Goal: Information Seeking & Learning: Compare options

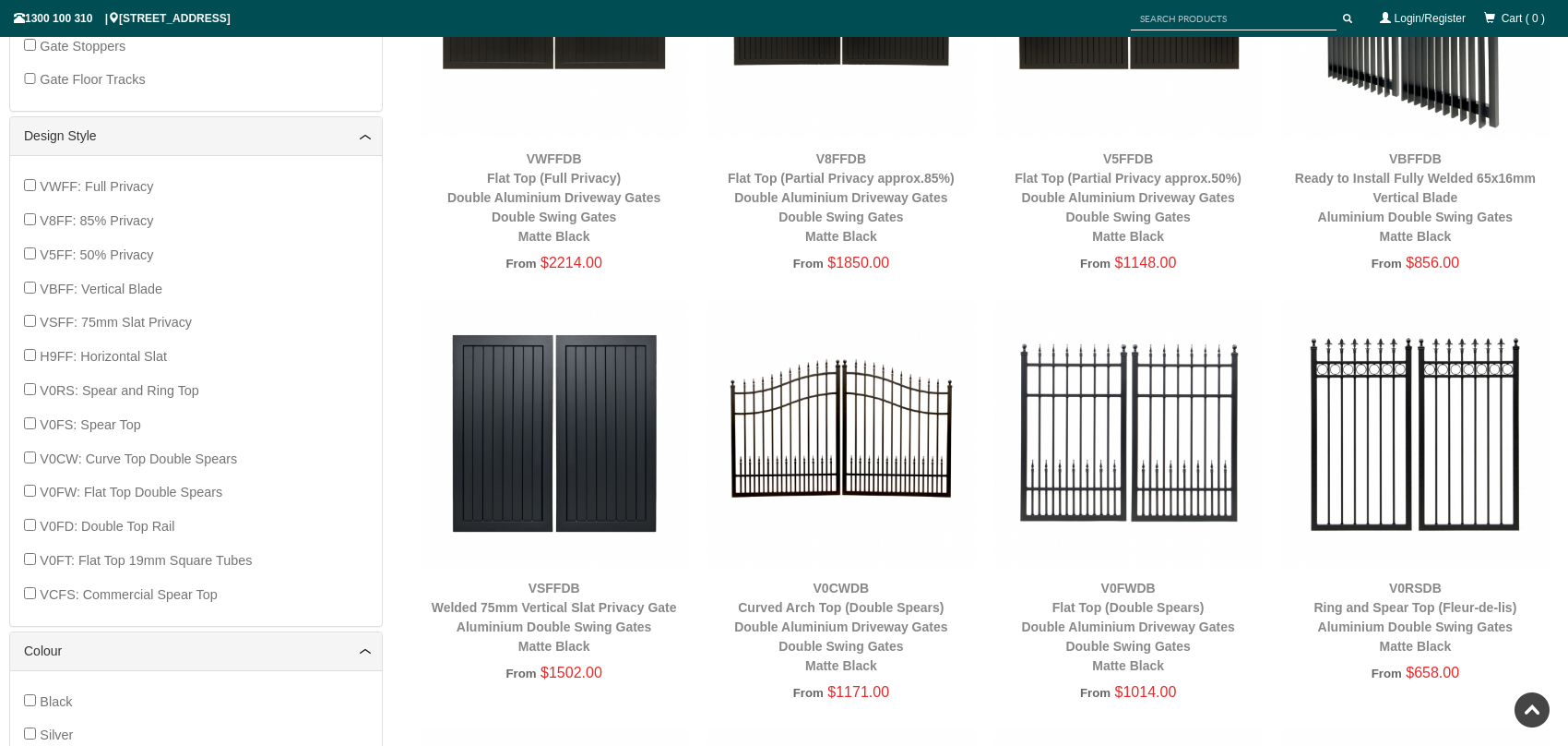
scroll to position [1339, 0]
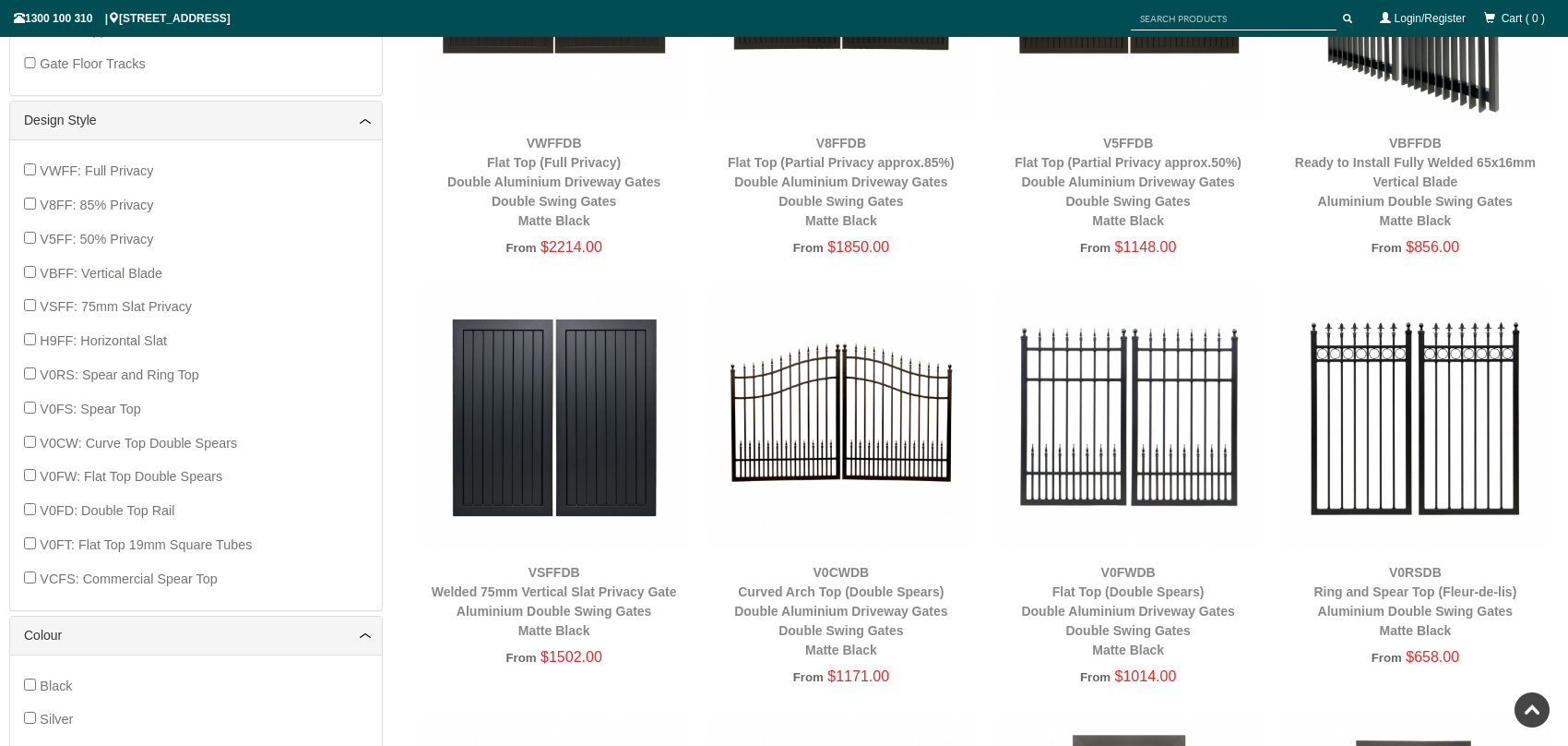
click at [997, 565] on div "V0FWDB Flat Top (Double Spears) Double Aluminium Driveway Gates Double Swing Ga…" at bounding box center [1129, 611] width 268 height 97
click at [1136, 284] on img at bounding box center [1129, 417] width 268 height 268
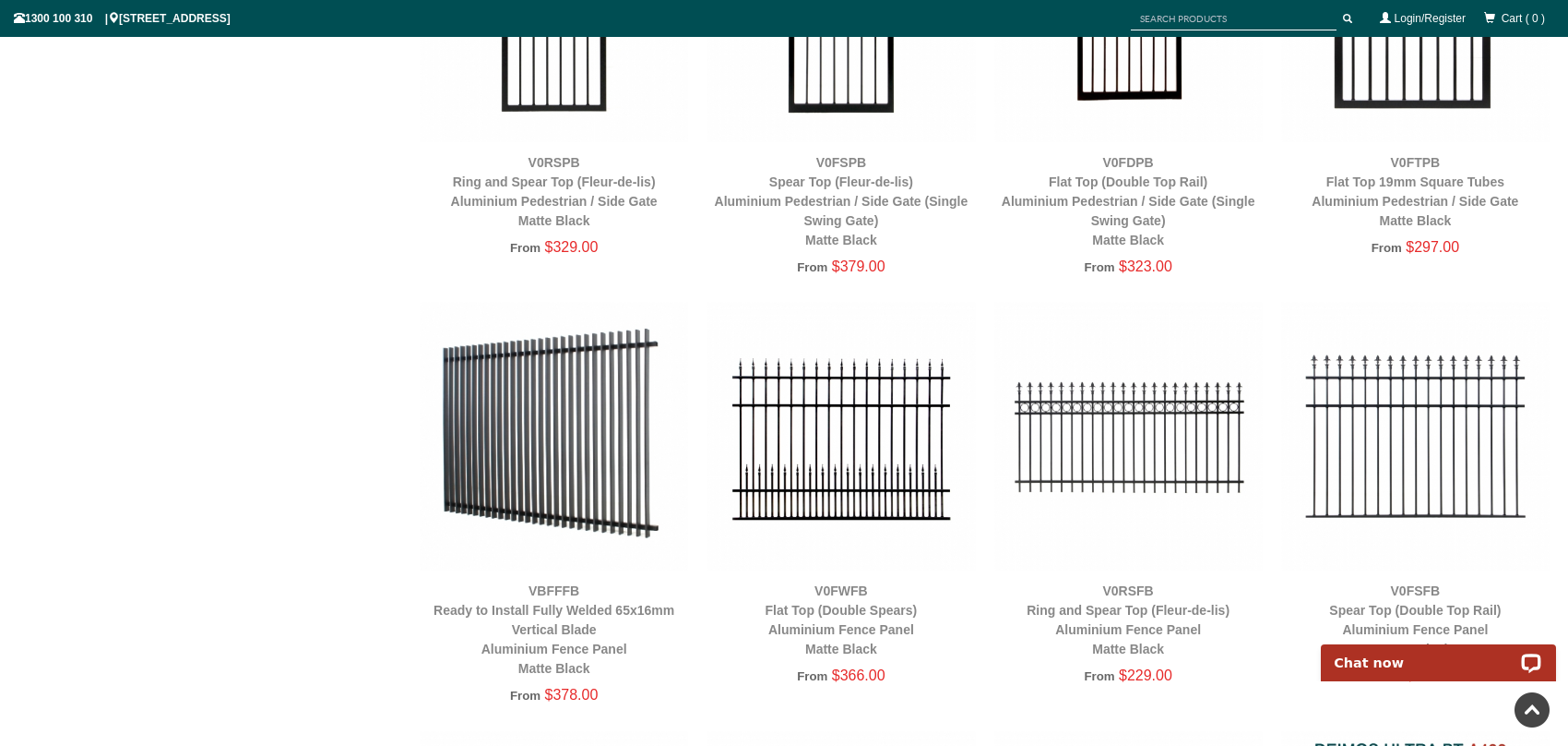
scroll to position [3092, 0]
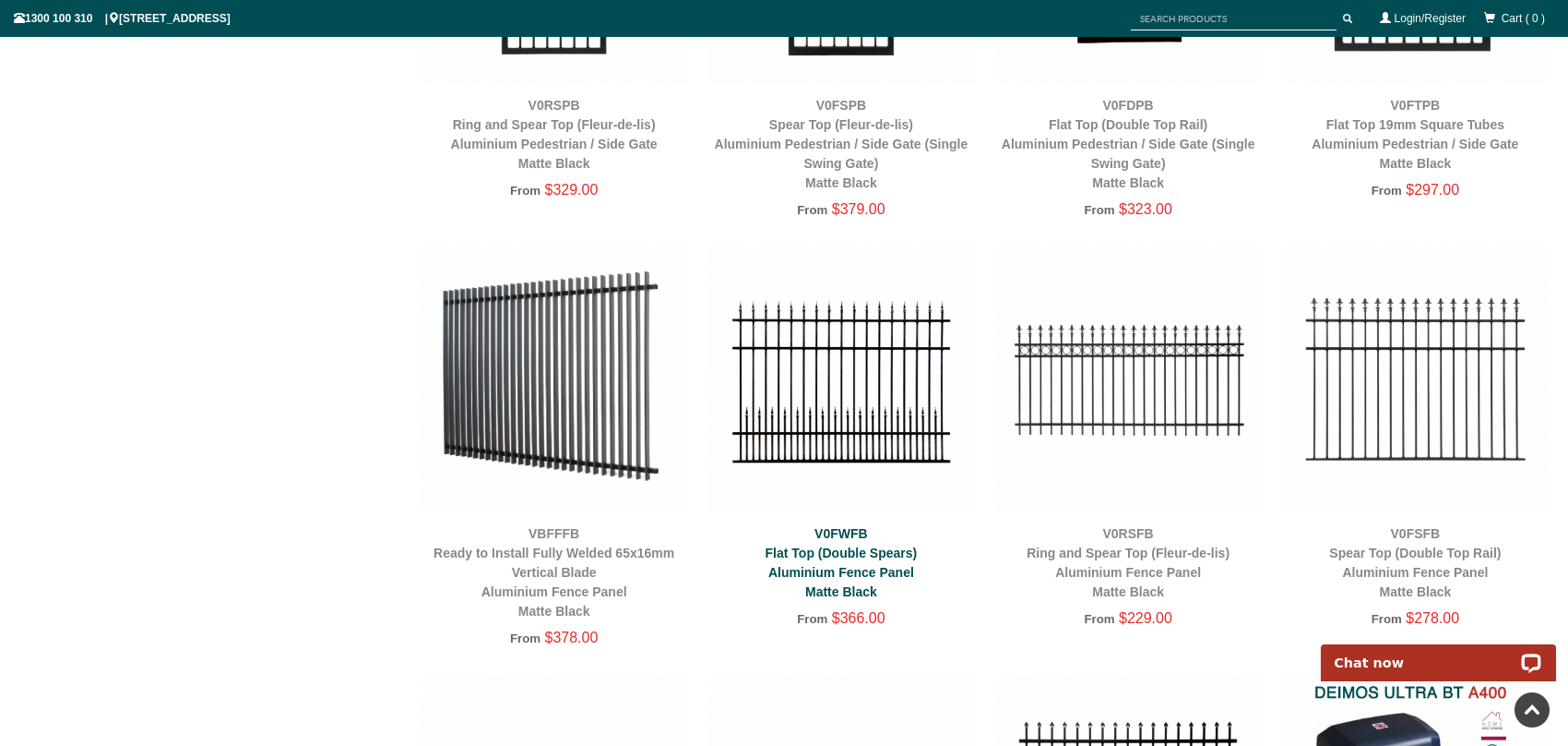
click at [844, 552] on link "V0FWFB Flat Top (Double Spears) Aluminium Fence Panel Matte Black" at bounding box center [842, 563] width 152 height 73
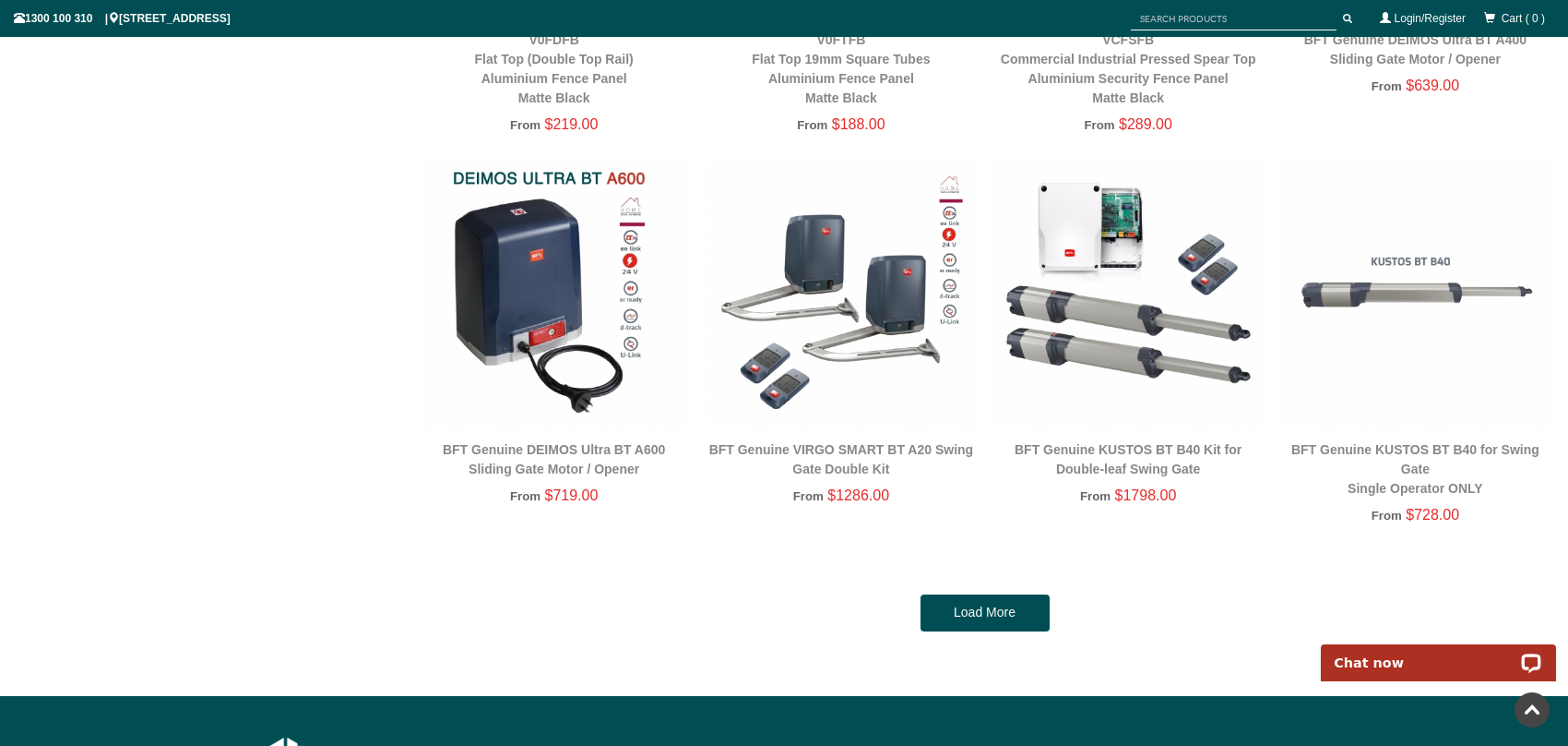
scroll to position [4271, 0]
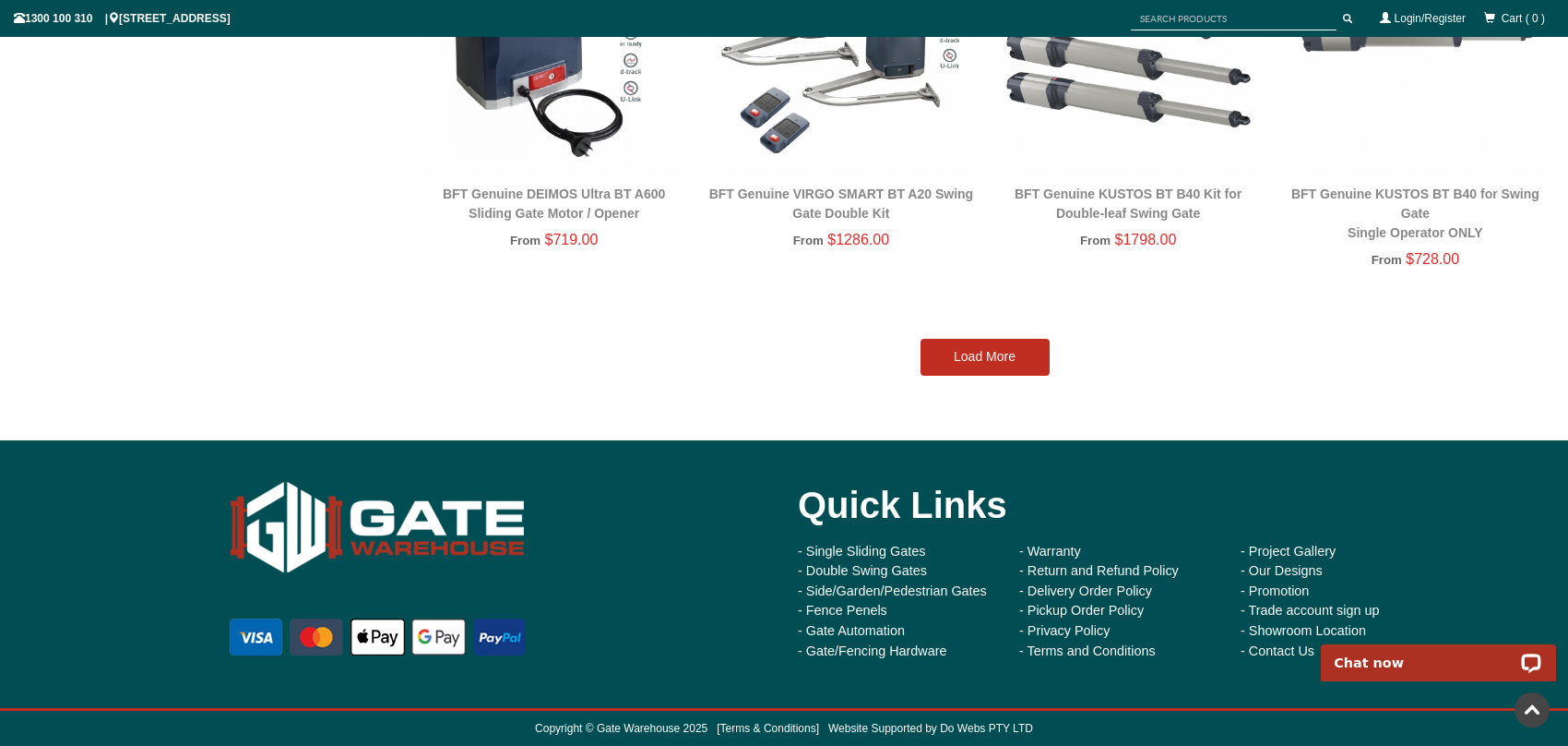
click at [963, 353] on link "Load More" at bounding box center [985, 357] width 129 height 37
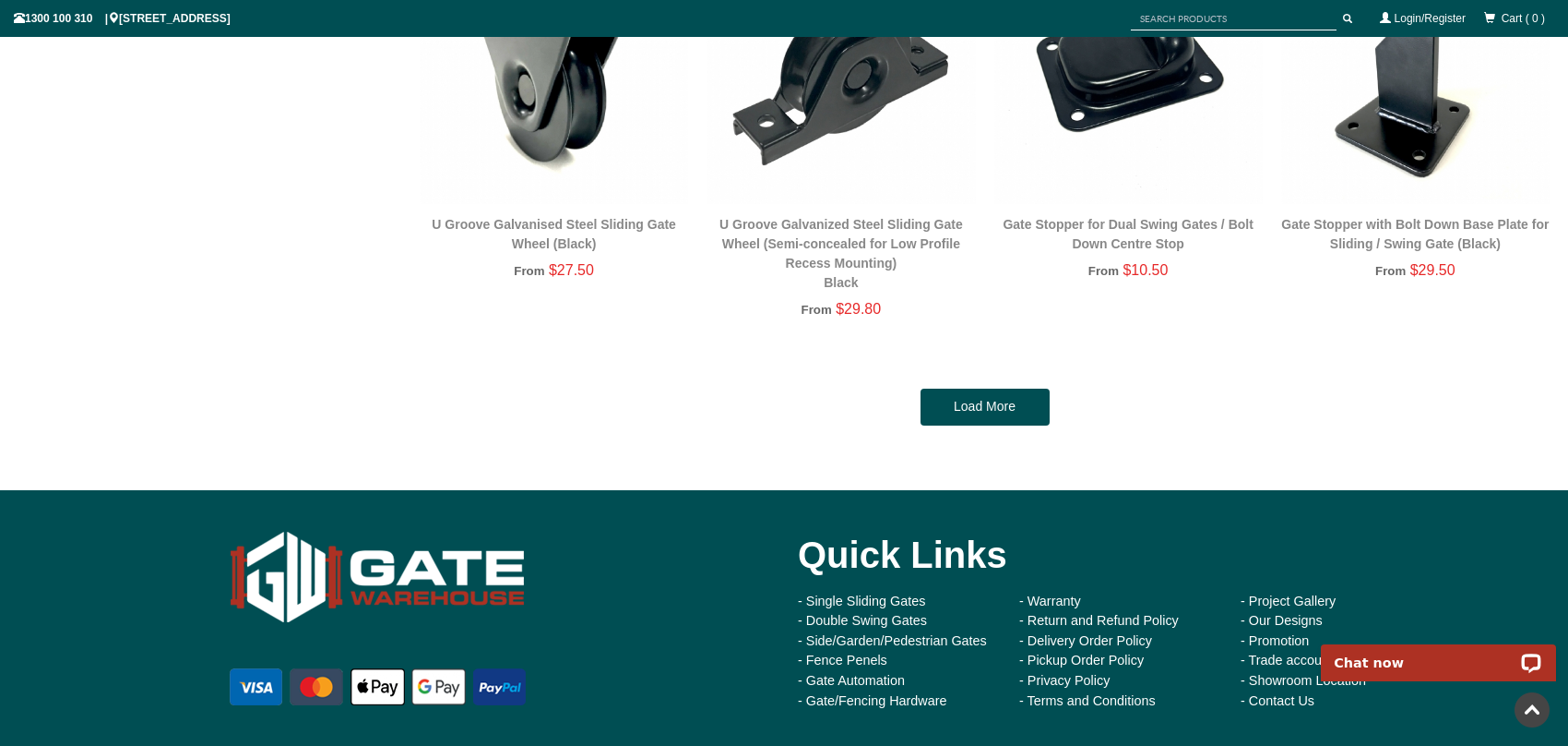
scroll to position [8217, 0]
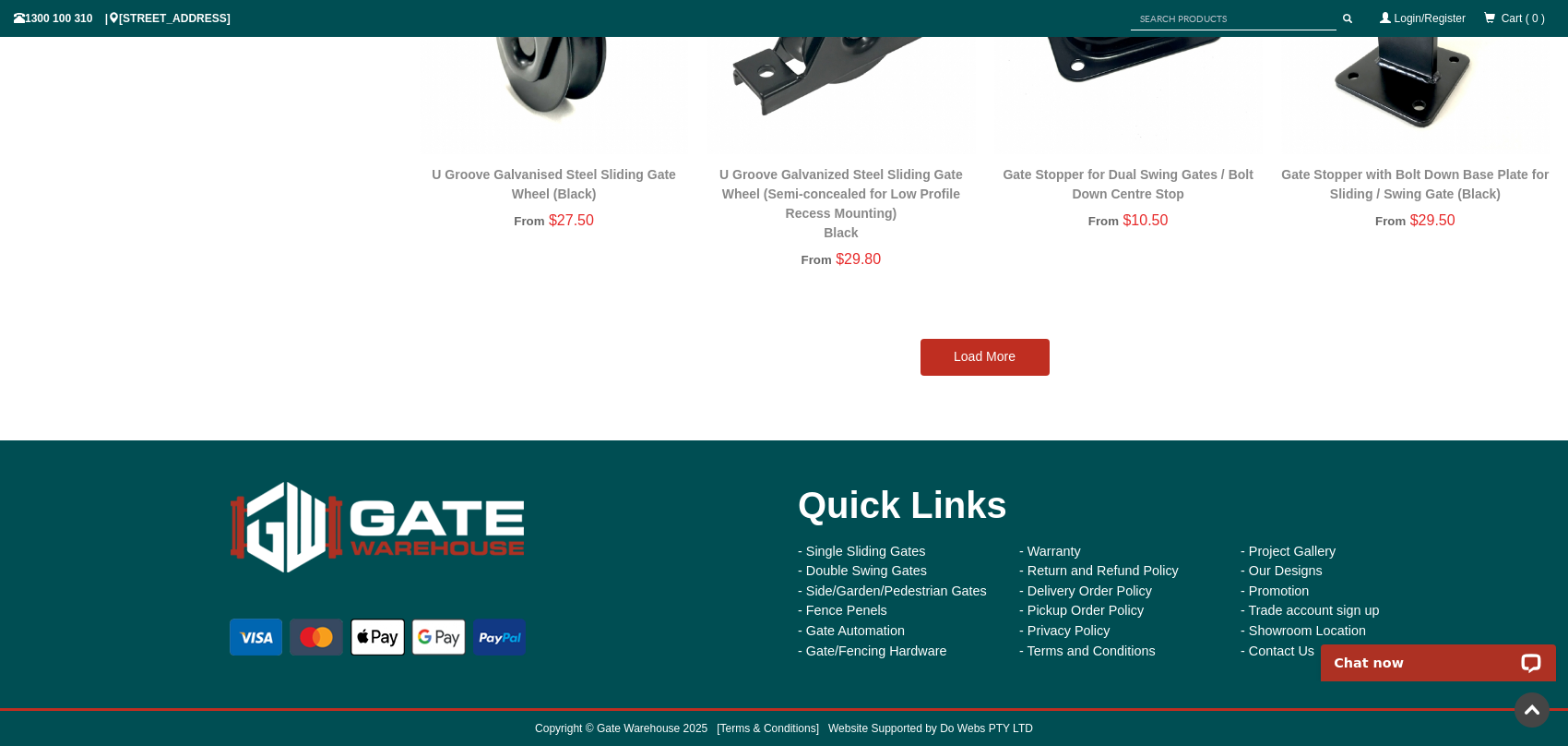
click at [988, 358] on link "Load More" at bounding box center [985, 357] width 129 height 37
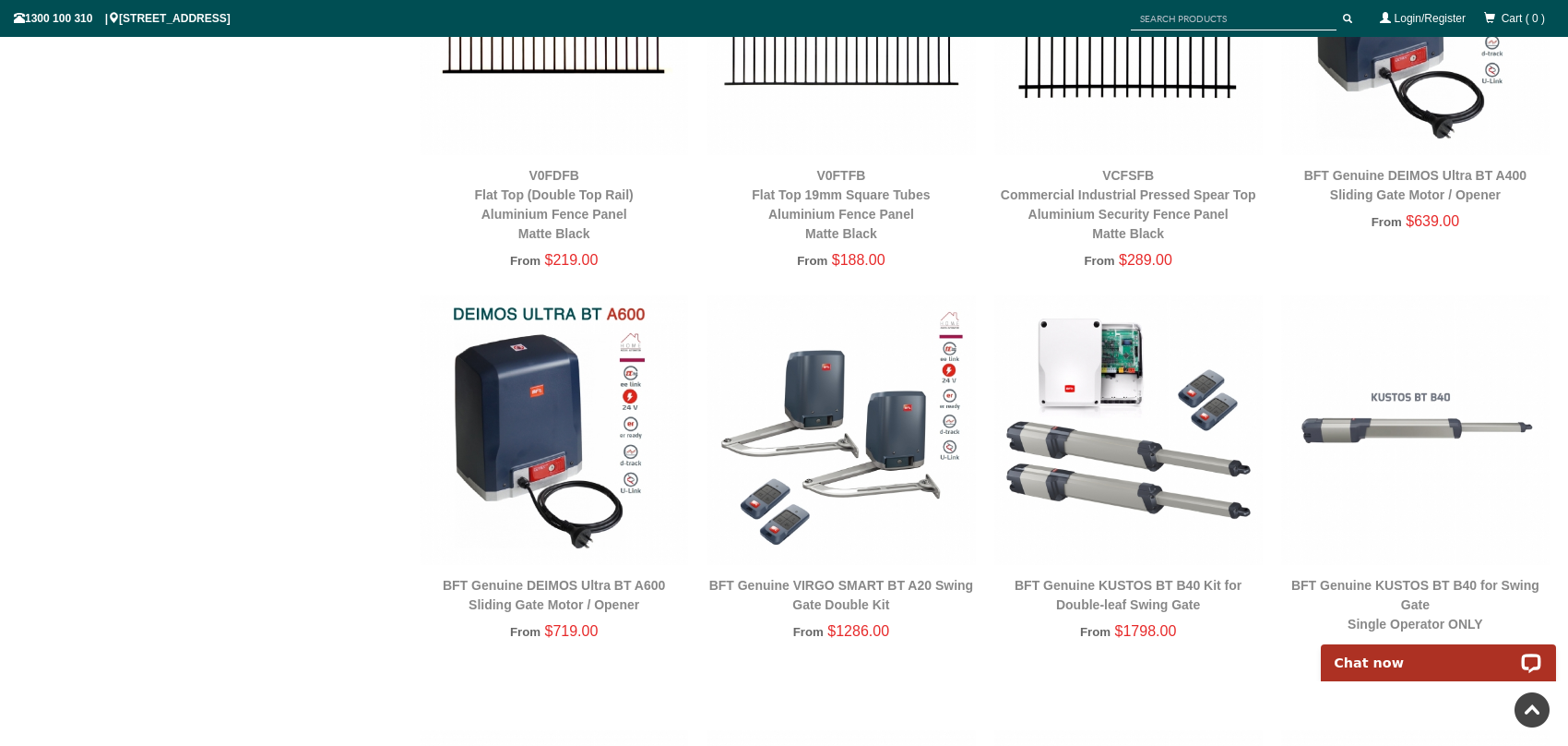
scroll to position [3612, 0]
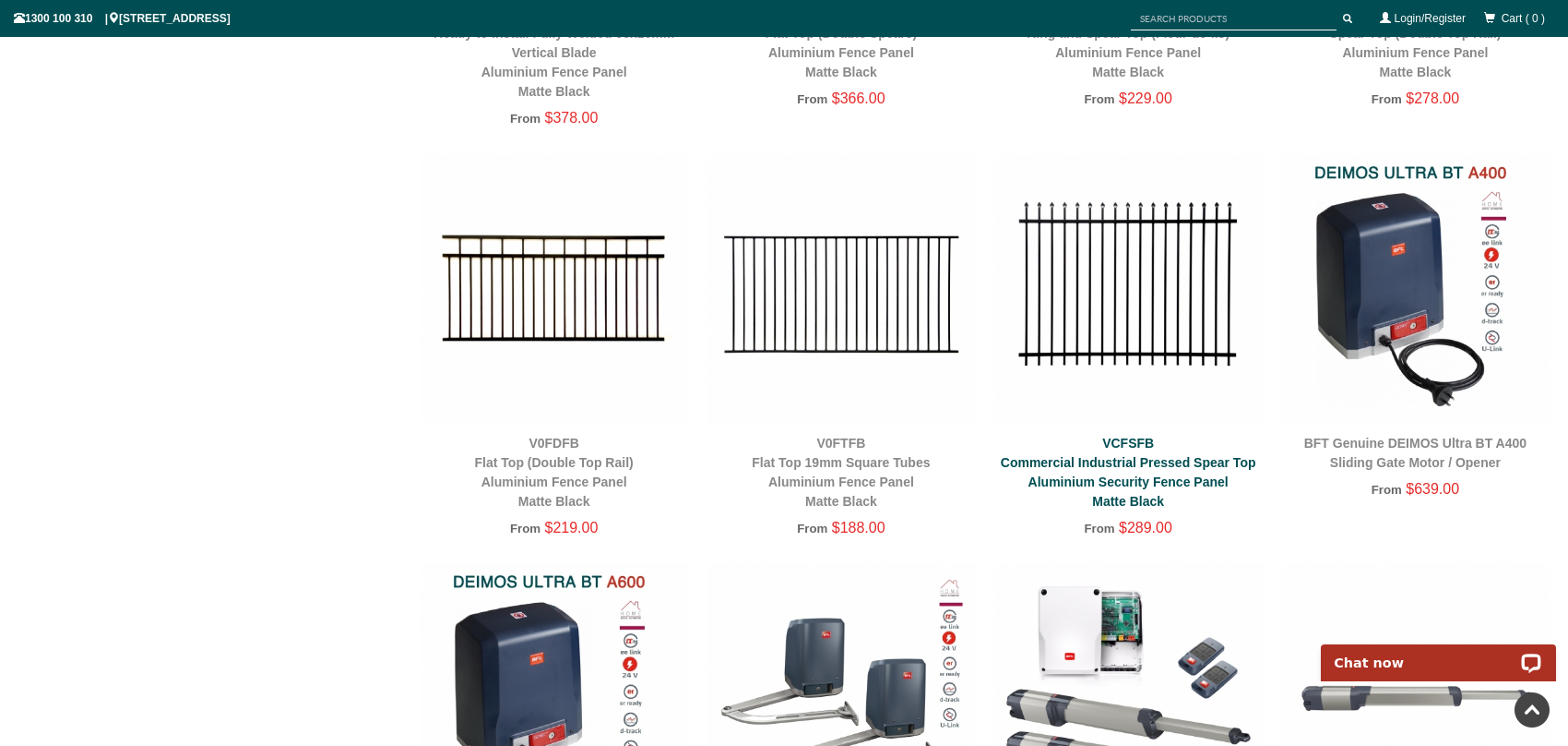
click at [1160, 463] on link "VCFSFB Commercial Industrial Pressed Spear Top Aluminium Security Fence Panel M…" at bounding box center [1128, 472] width 256 height 73
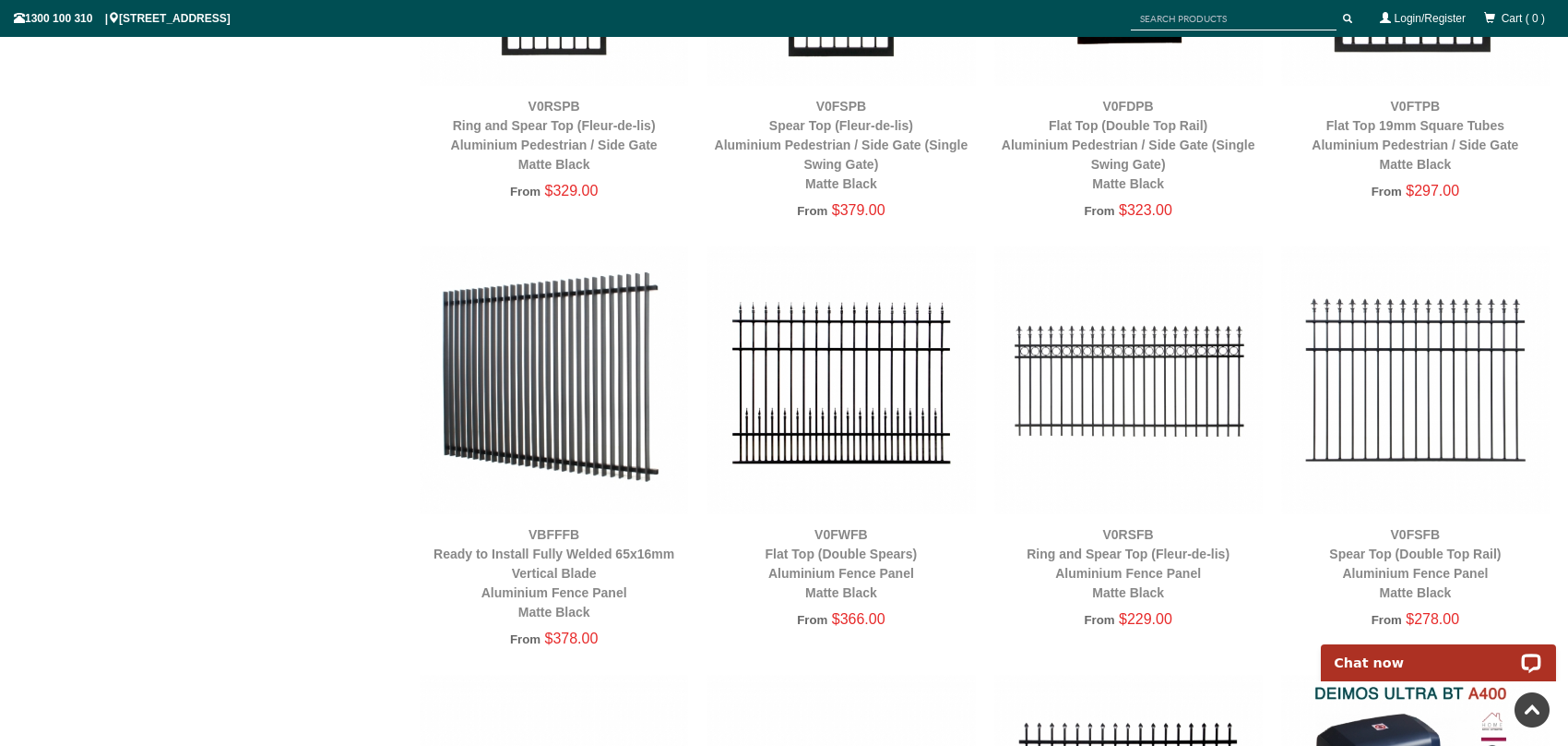
scroll to position [3058, 0]
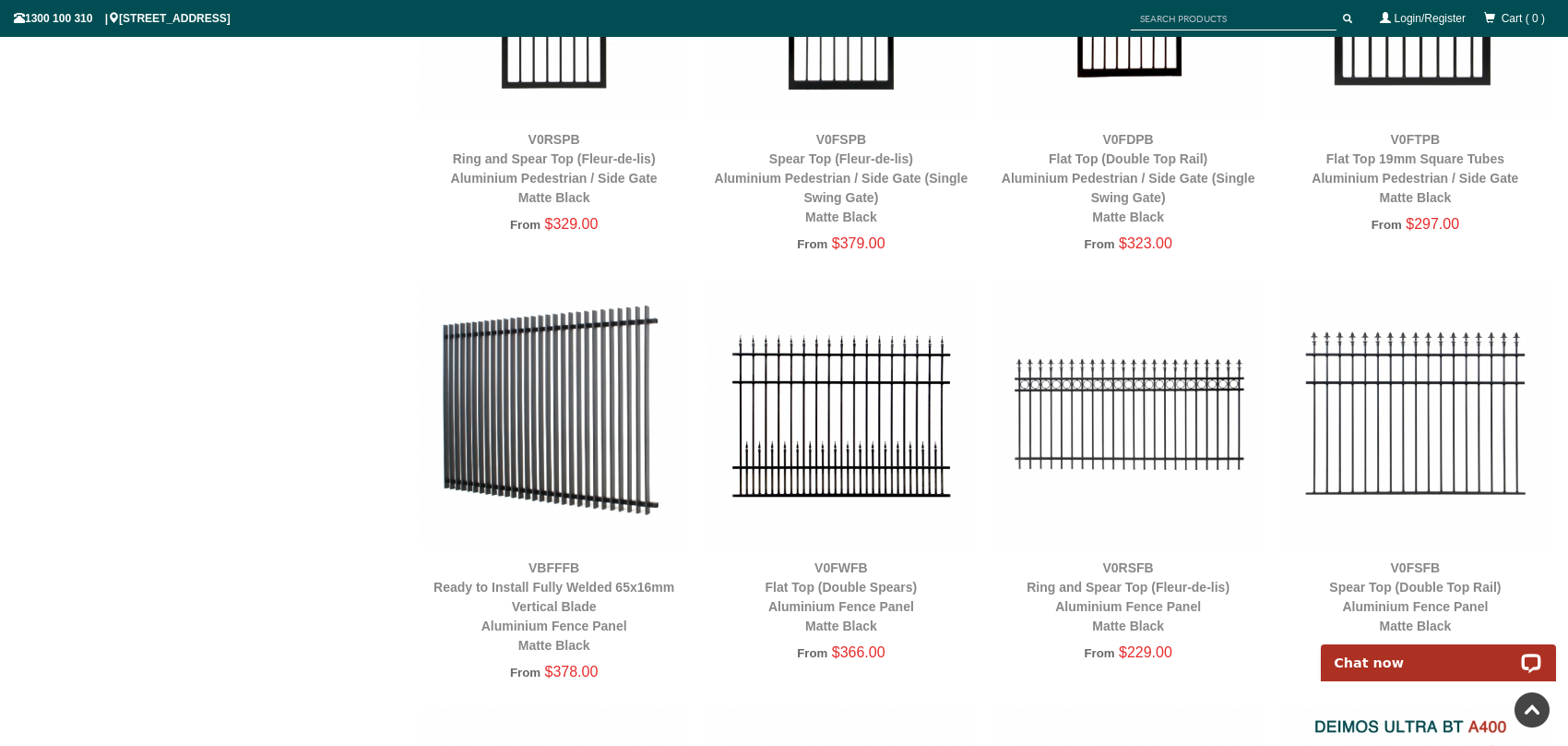
click at [1133, 421] on img at bounding box center [1129, 413] width 268 height 268
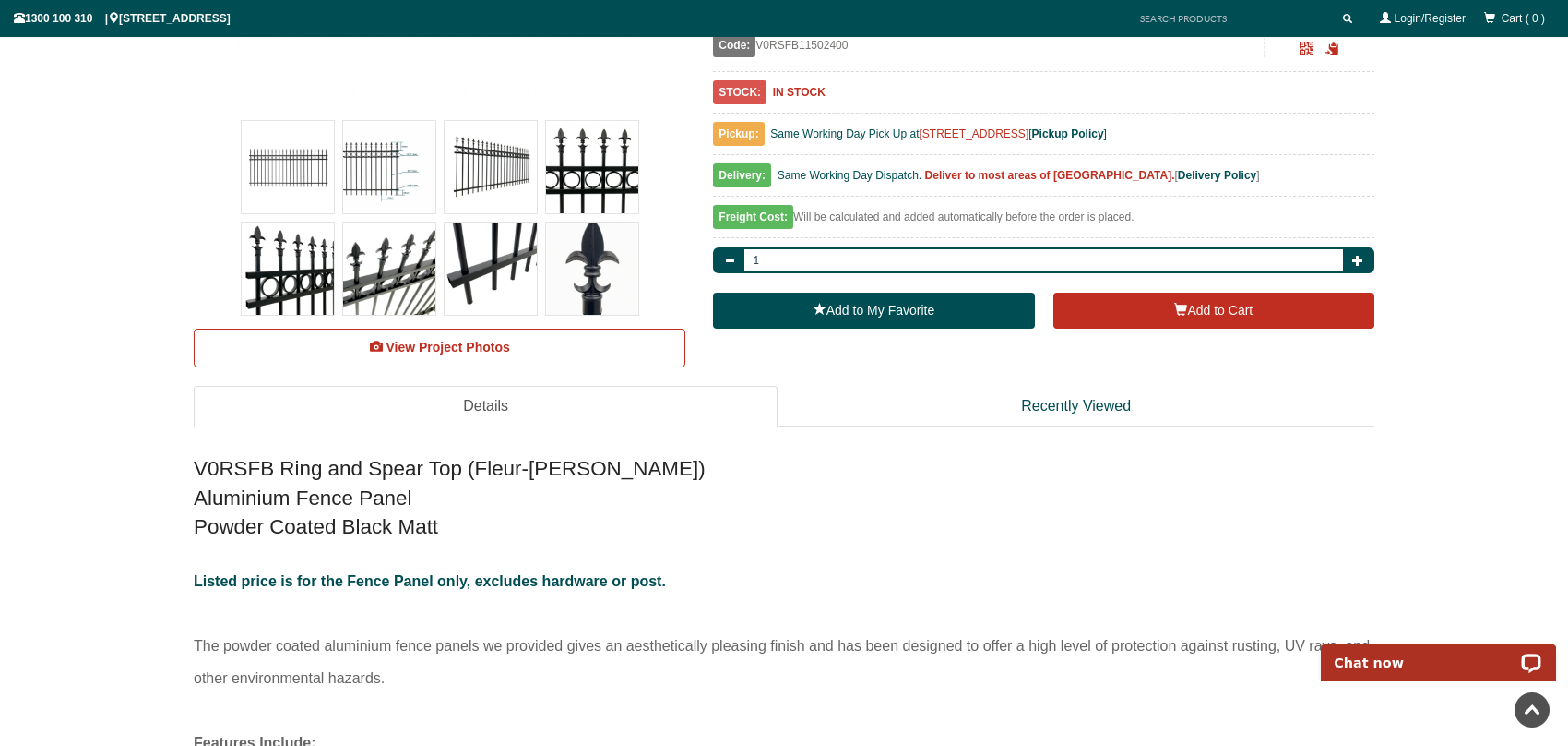
scroll to position [600, 0]
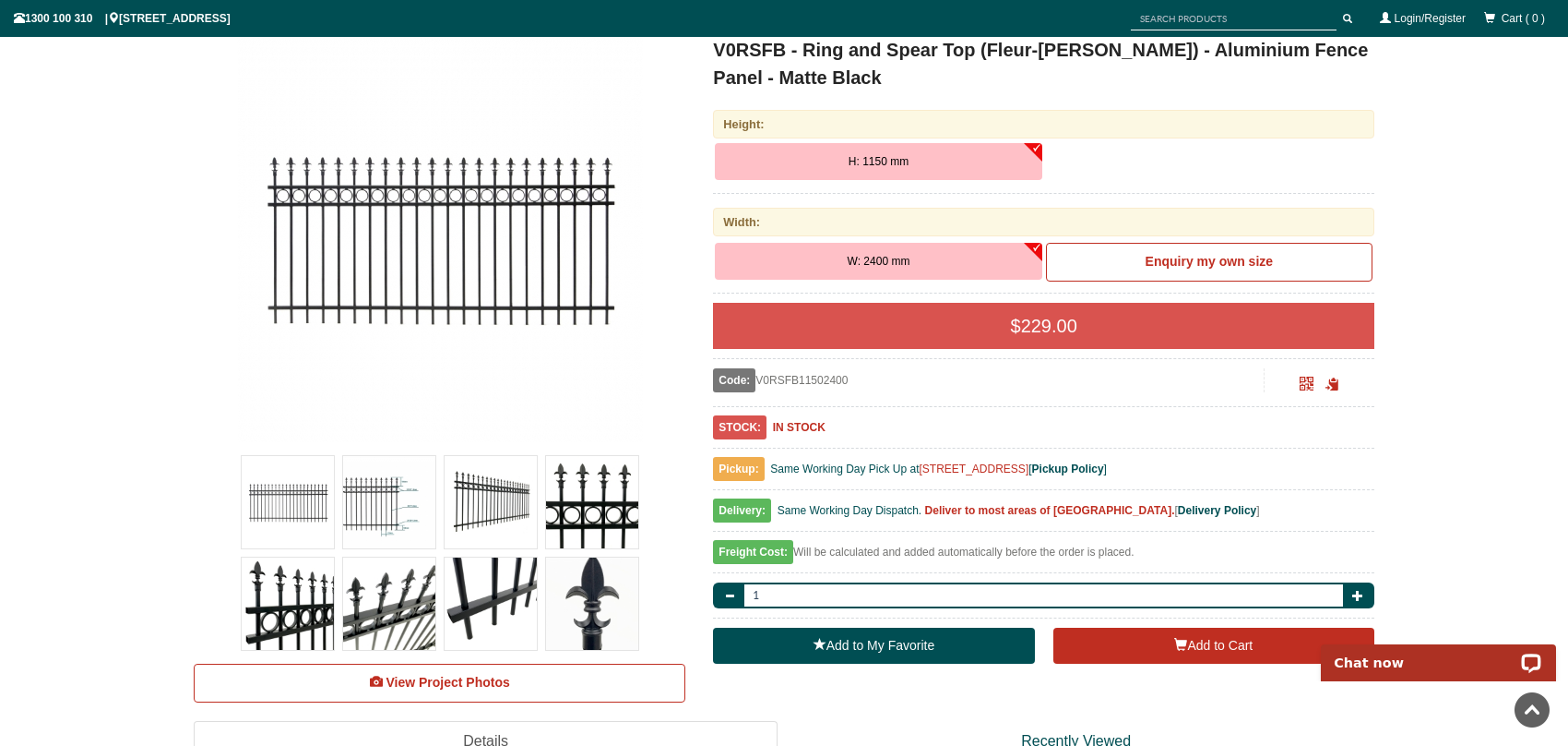
scroll to position [0, 0]
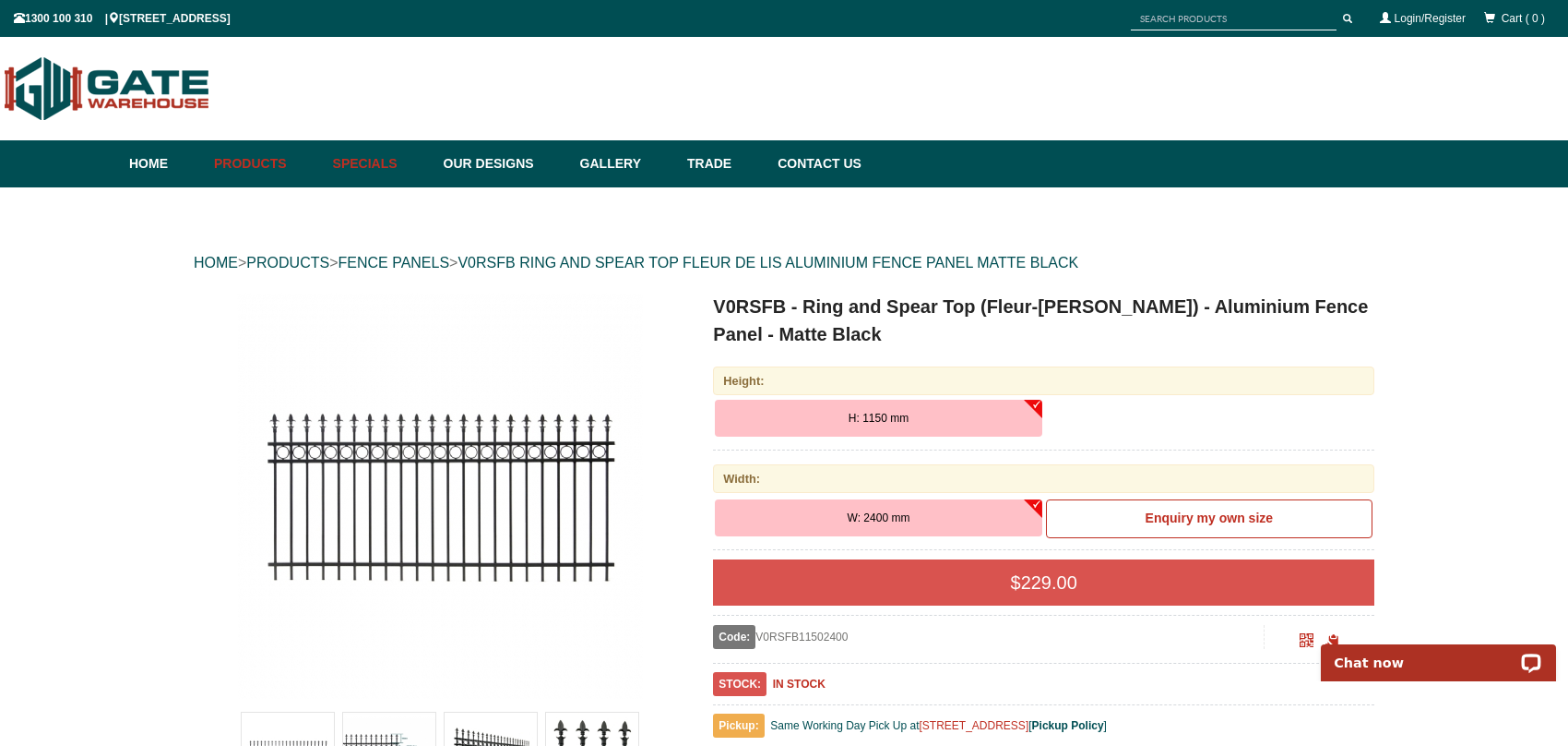
click at [382, 157] on link "Specials" at bounding box center [380, 163] width 111 height 47
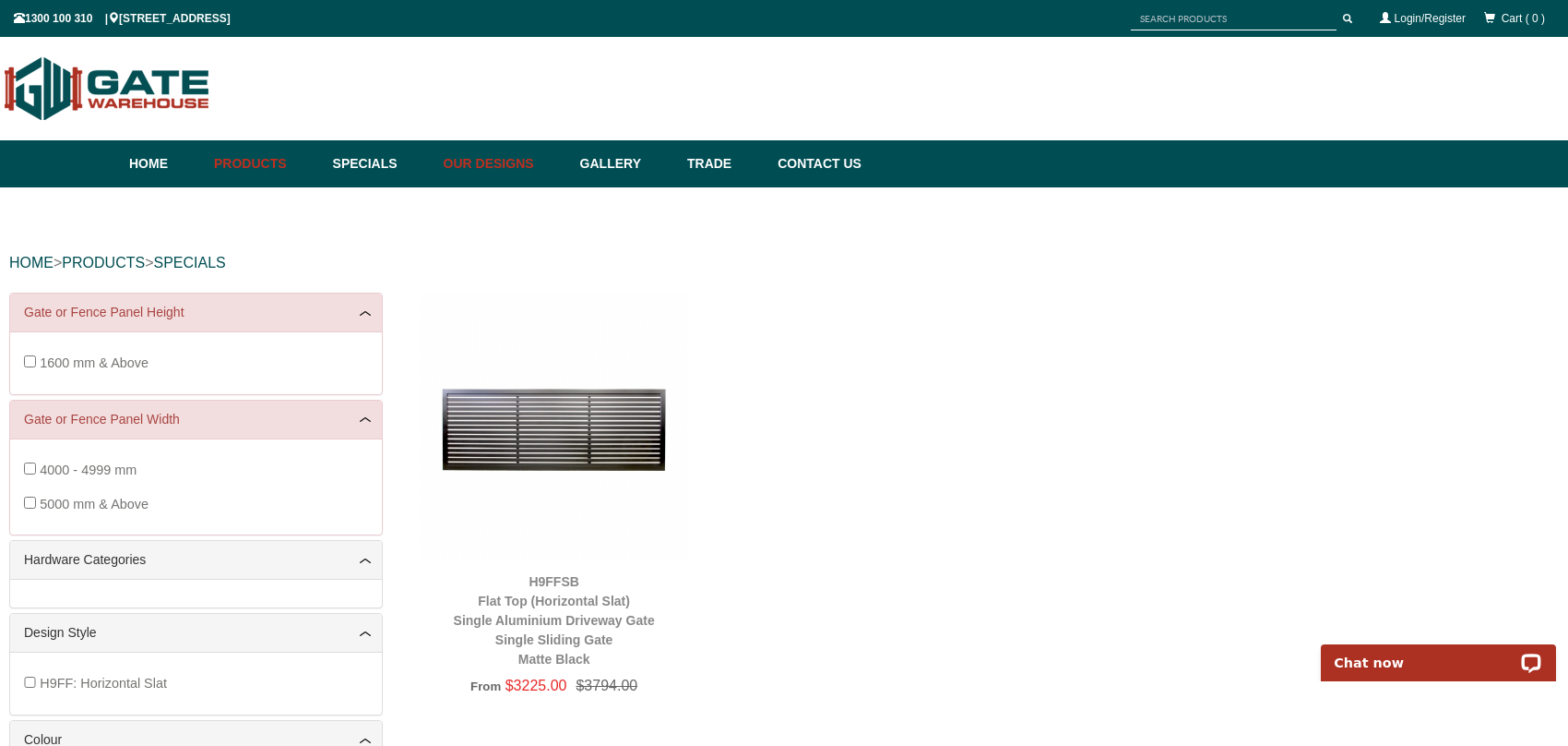
click at [517, 165] on link "Our Designs" at bounding box center [502, 163] width 136 height 47
